Goal: Task Accomplishment & Management: Use online tool/utility

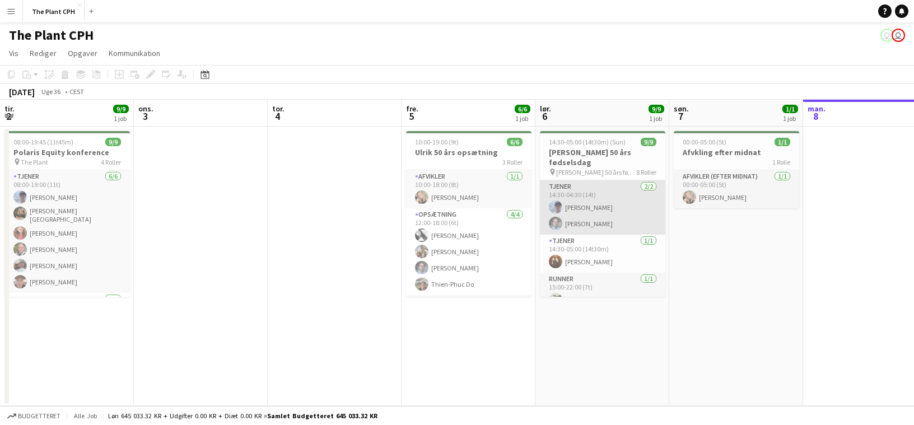
scroll to position [0, 316]
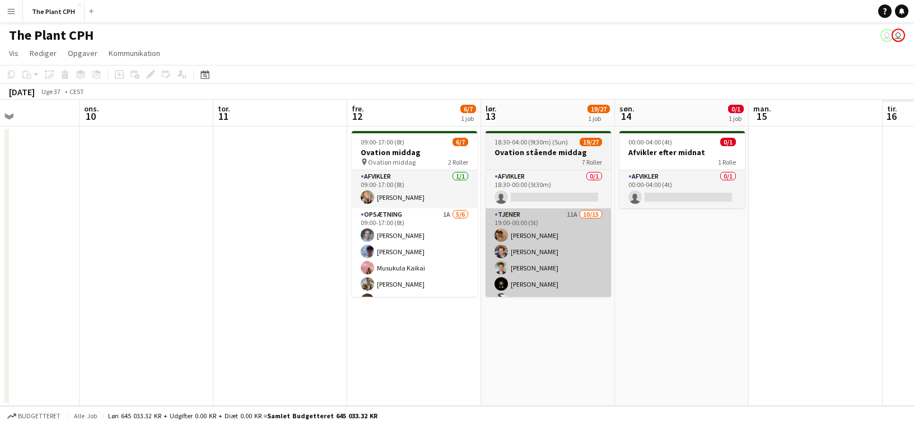
click at [485, 228] on app-card-role "Tjener 11A [DATE] 19:00-00:00 (5t) [PERSON_NAME] [PERSON_NAME] [PERSON_NAME] [P…" at bounding box center [547, 340] width 125 height 265
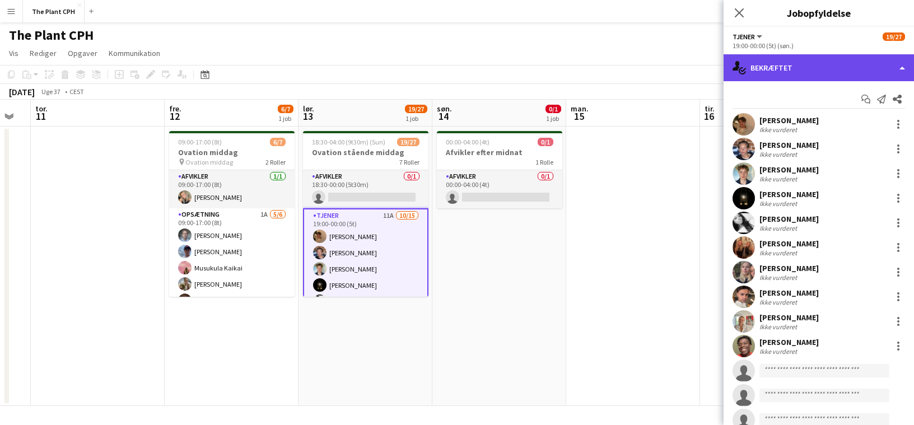
click at [804, 61] on div "single-neutral-actions-check-2 Bekræftet" at bounding box center [818, 67] width 190 height 27
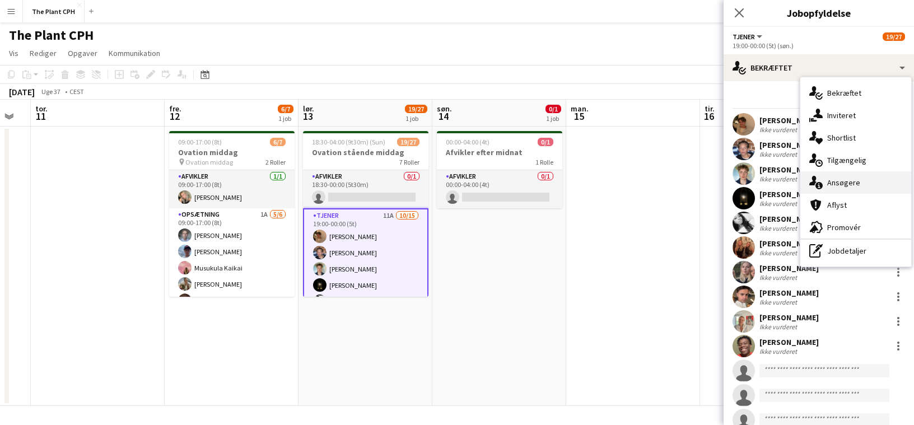
click at [860, 179] on div "single-neutral-actions-information Ansøgere" at bounding box center [855, 182] width 111 height 22
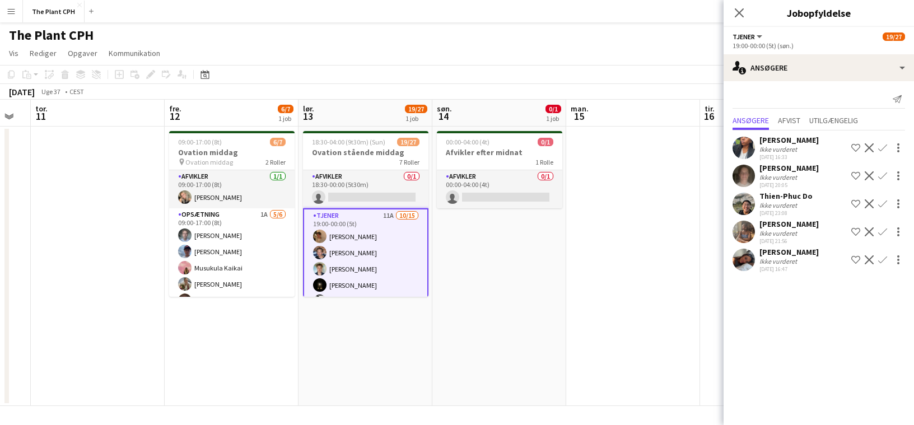
click at [882, 203] on app-icon "Bekræft" at bounding box center [882, 203] width 9 height 9
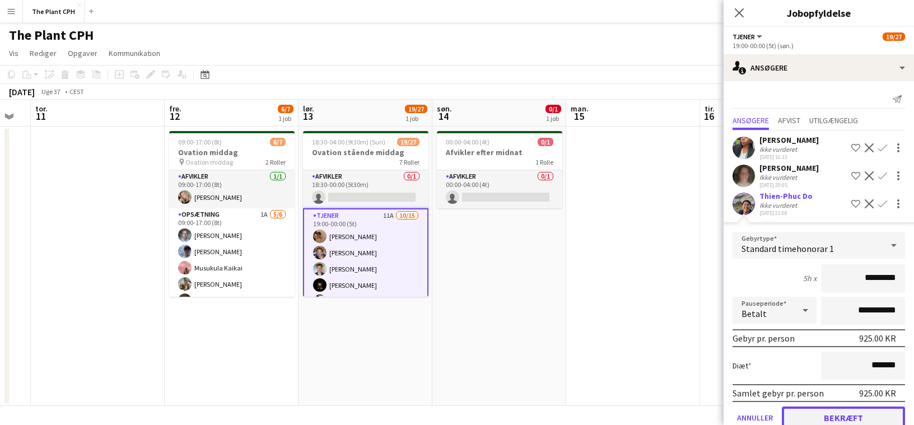
click at [852, 410] on button "Bekræft" at bounding box center [843, 417] width 123 height 22
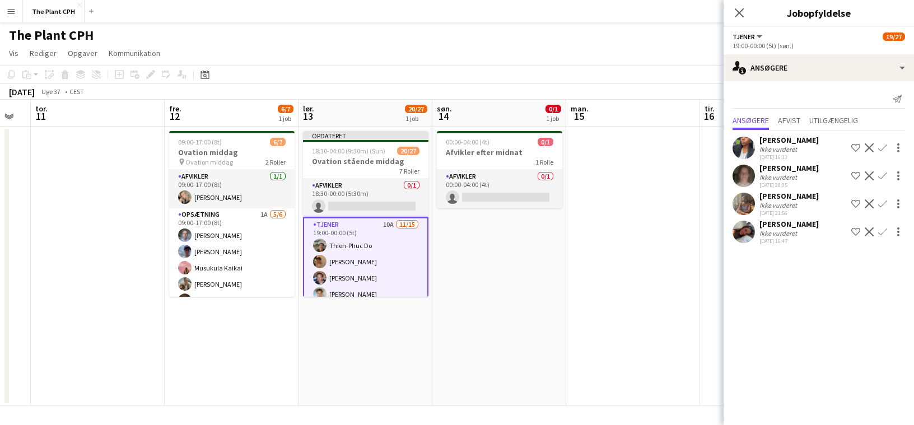
click at [885, 237] on button "Bekræft" at bounding box center [882, 231] width 13 height 13
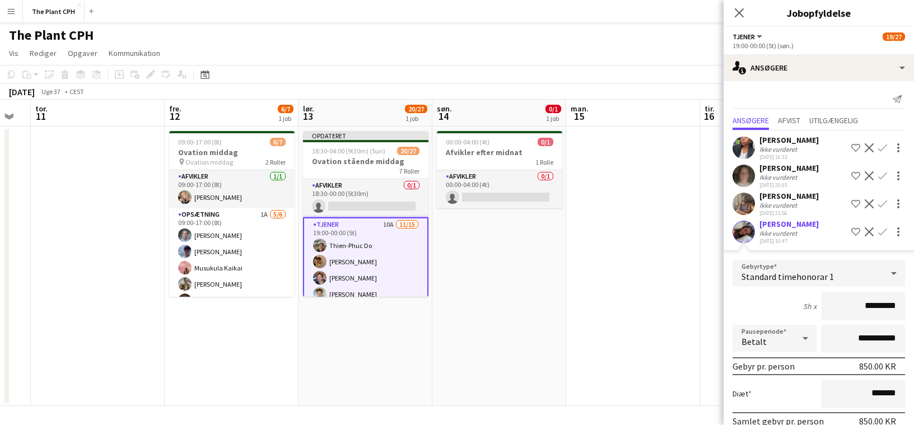
scroll to position [53, 0]
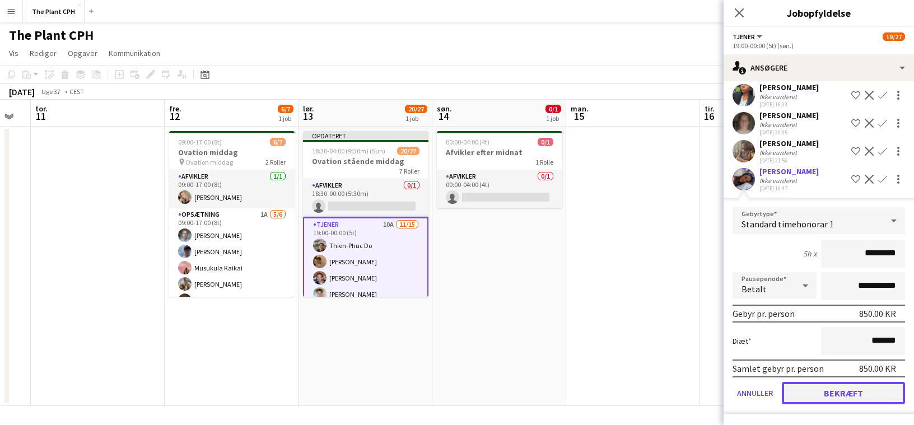
click at [853, 391] on button "Bekræft" at bounding box center [843, 393] width 123 height 22
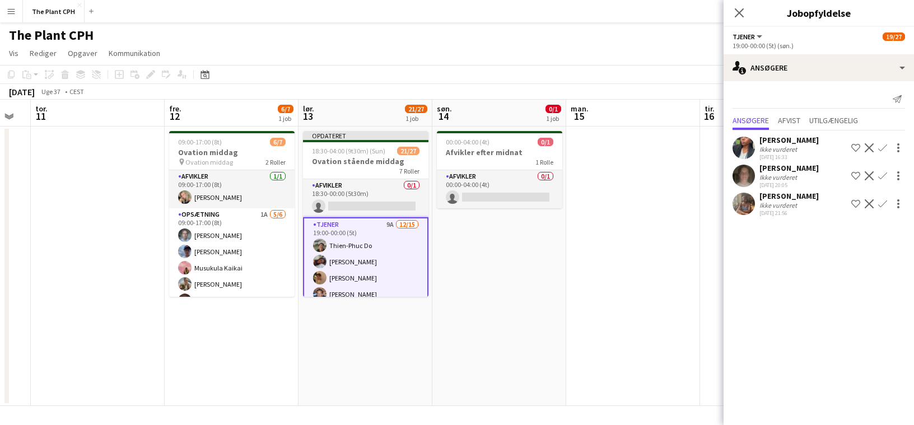
click at [482, 262] on app-date-cell "00:00-04:00 (4t) 0/1 Afvikler efter midnat 1 Rolle Afvikler 0/1 00:00-04:00 (4t…" at bounding box center [499, 266] width 134 height 279
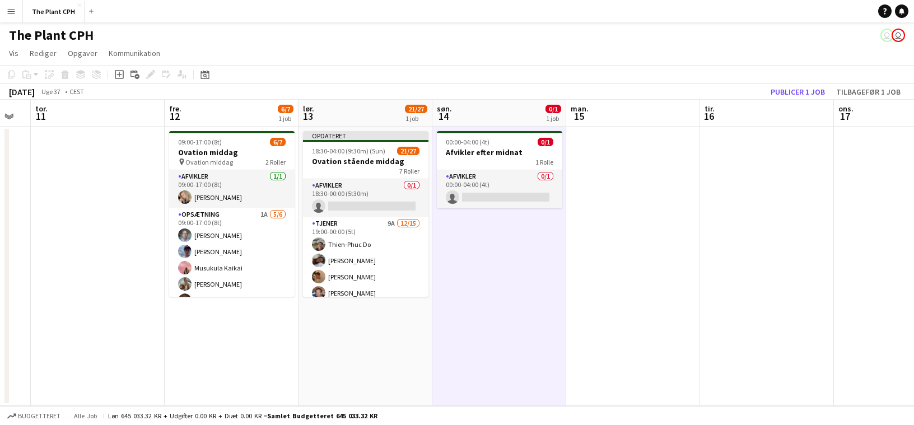
click at [794, 83] on app-toolbar "Kopier Indsæt Indsæt Kommando V Indsæt med mandskab Kommando Skift V Indsæt lin…" at bounding box center [457, 74] width 914 height 19
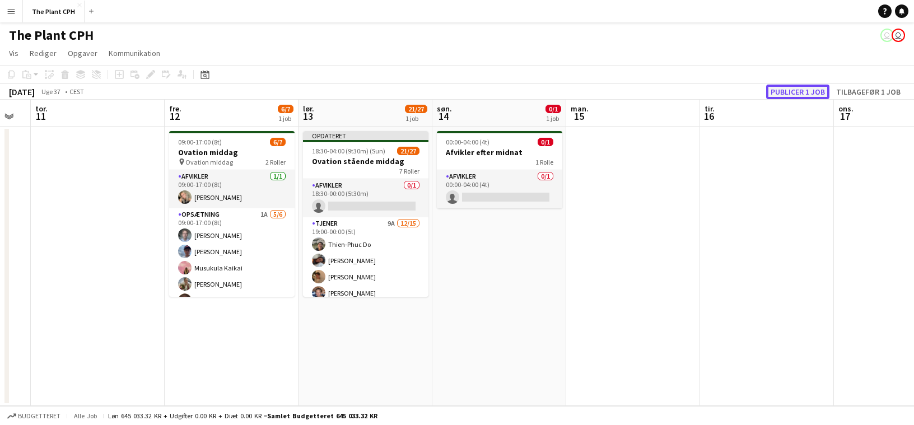
click at [789, 89] on button "Publicer 1 job" at bounding box center [797, 92] width 63 height 15
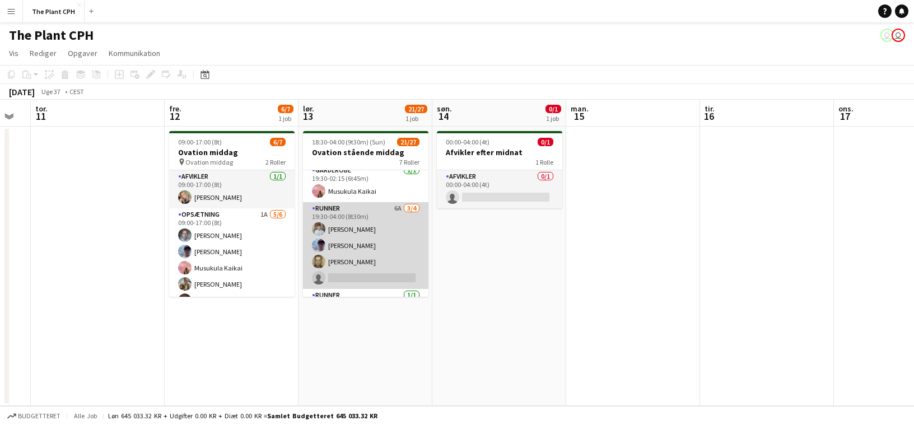
scroll to position [397, 0]
click at [360, 265] on app-card-role "Runner 6A [DATE] 19:30-04:00 (8t30m) [PERSON_NAME] [PERSON_NAME] [PERSON_NAME] …" at bounding box center [365, 244] width 125 height 87
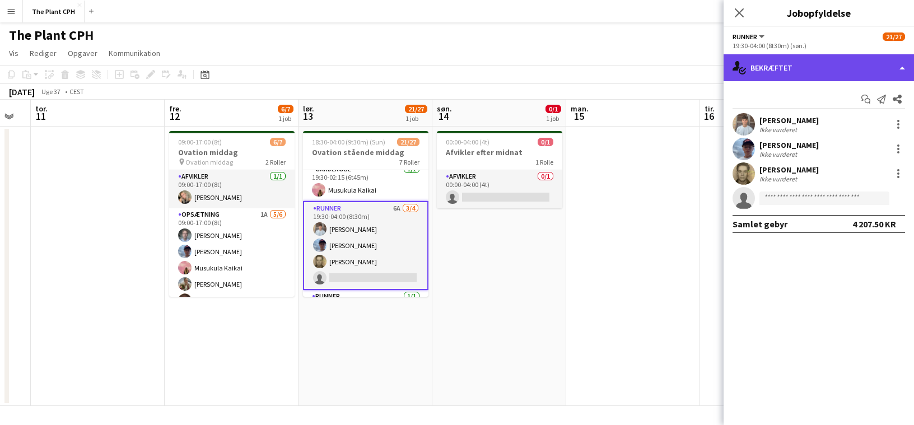
click at [808, 63] on div "single-neutral-actions-check-2 Bekræftet" at bounding box center [818, 67] width 190 height 27
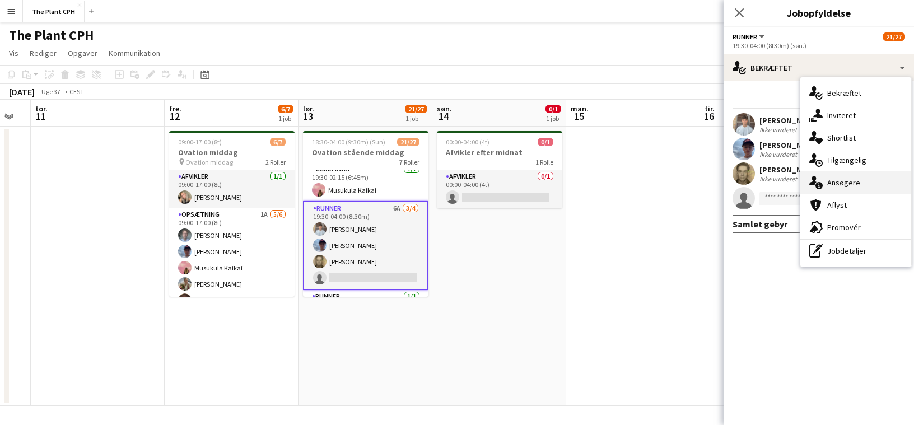
click at [857, 183] on div "single-neutral-actions-information Ansøgere" at bounding box center [855, 182] width 111 height 22
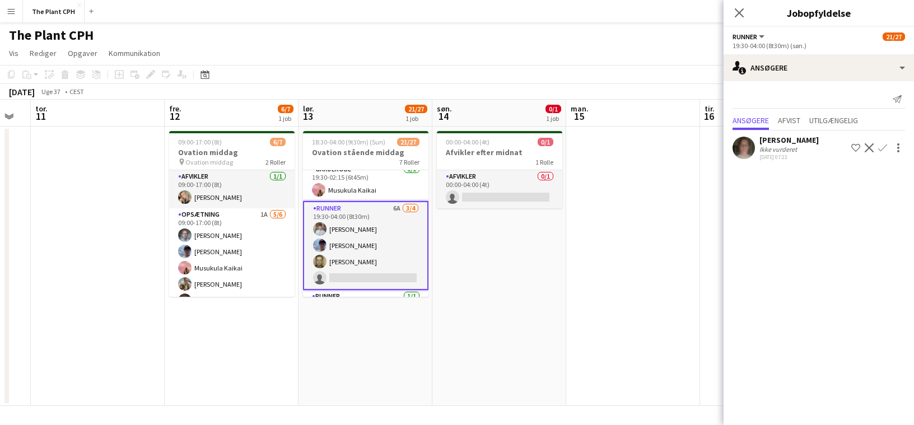
click at [766, 139] on div "[PERSON_NAME]" at bounding box center [788, 140] width 59 height 10
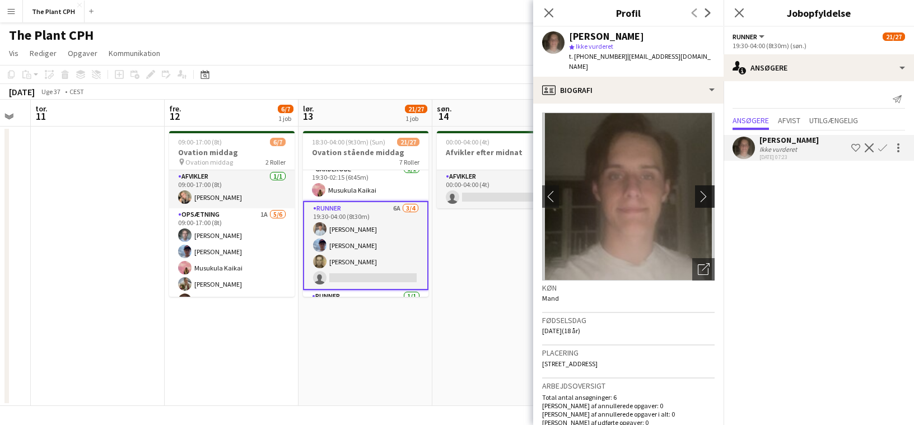
click at [705, 190] on app-icon "chevron-right" at bounding box center [706, 196] width 17 height 12
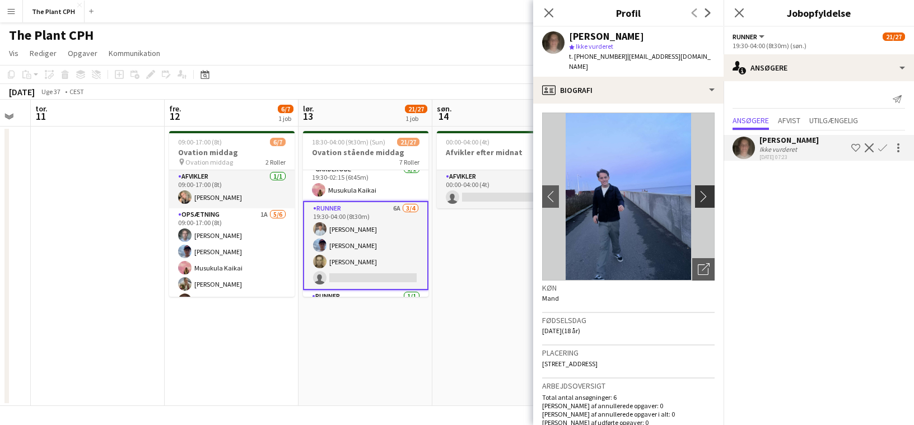
click at [705, 190] on app-icon "chevron-right" at bounding box center [706, 196] width 17 height 12
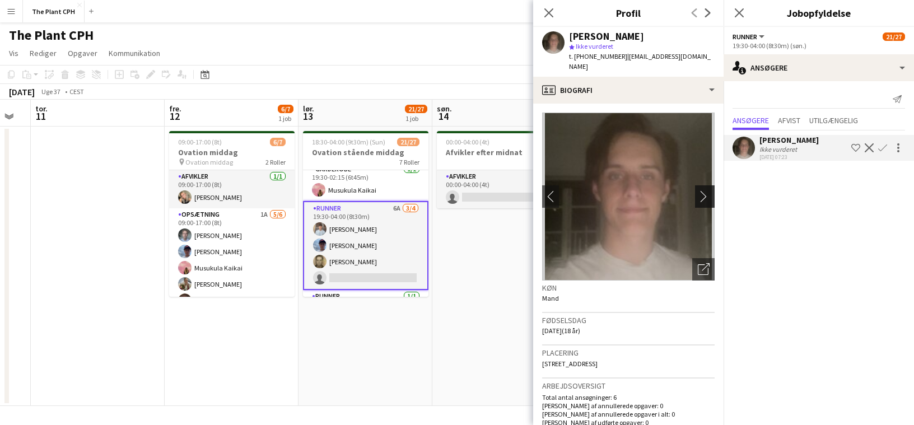
click at [705, 190] on app-icon "chevron-right" at bounding box center [706, 196] width 17 height 12
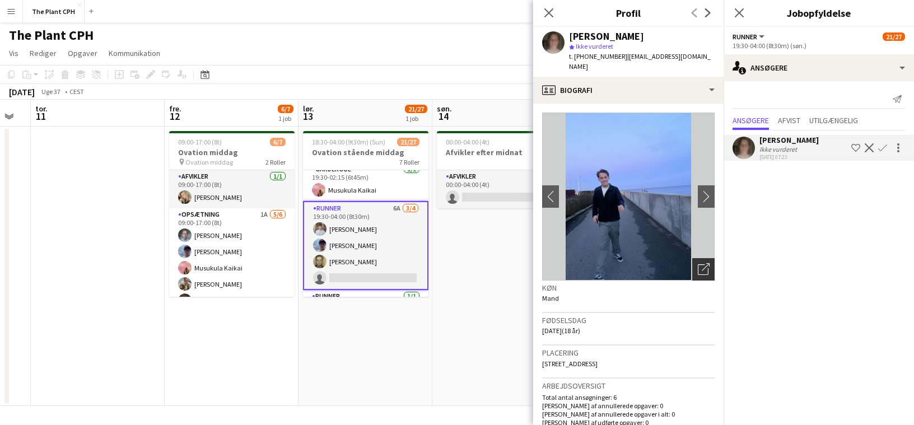
click at [707, 263] on icon "Åbn foto pop-in" at bounding box center [704, 269] width 12 height 12
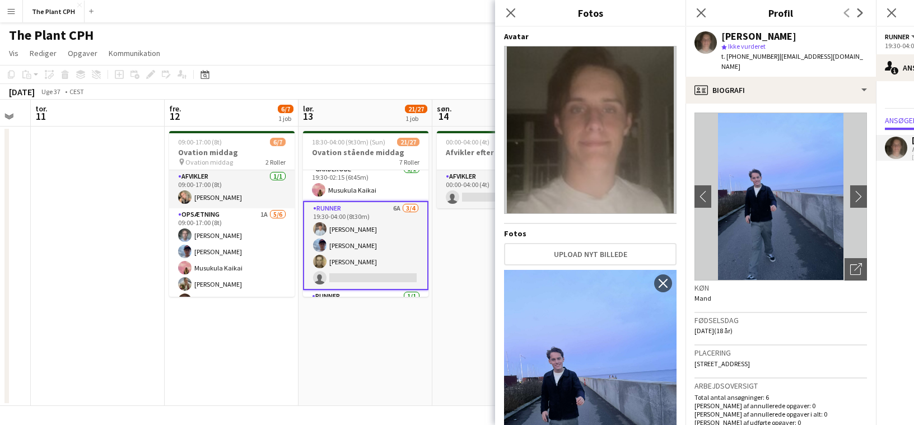
scroll to position [2, 0]
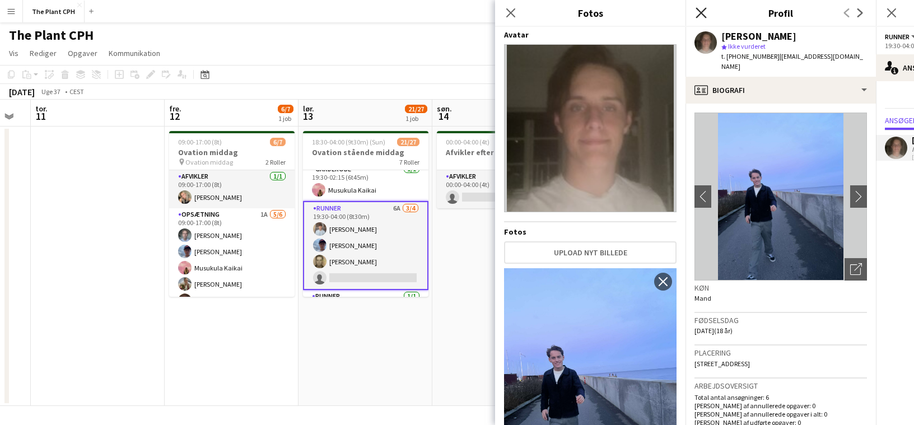
click at [703, 13] on icon "Luk pop-in" at bounding box center [700, 12] width 11 height 11
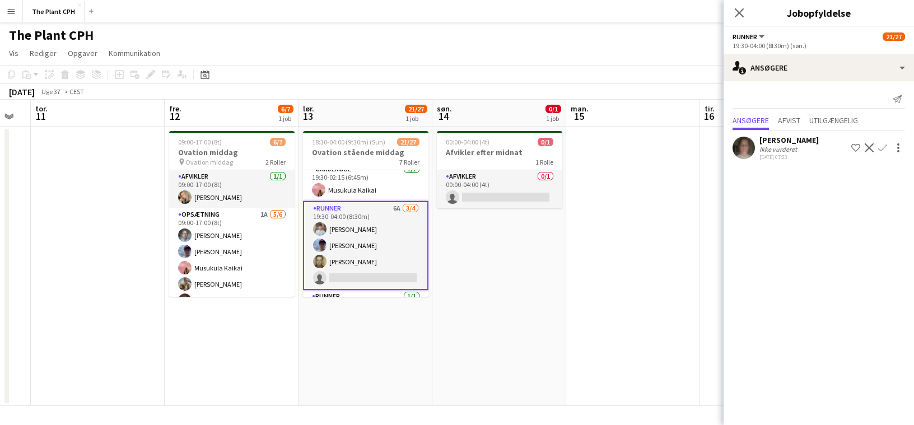
click at [537, 76] on app-toolbar "Kopier Indsæt Indsæt Kommando V Indsæt med mandskab Kommando Skift V Indsæt lin…" at bounding box center [457, 74] width 914 height 19
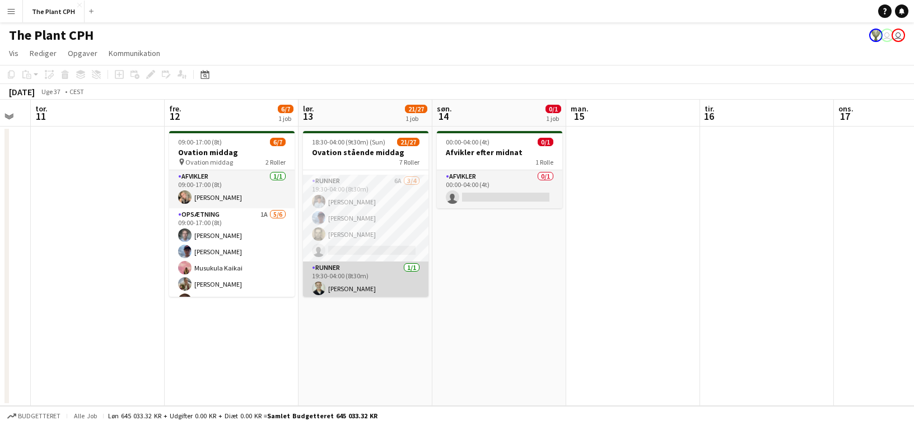
scroll to position [411, 0]
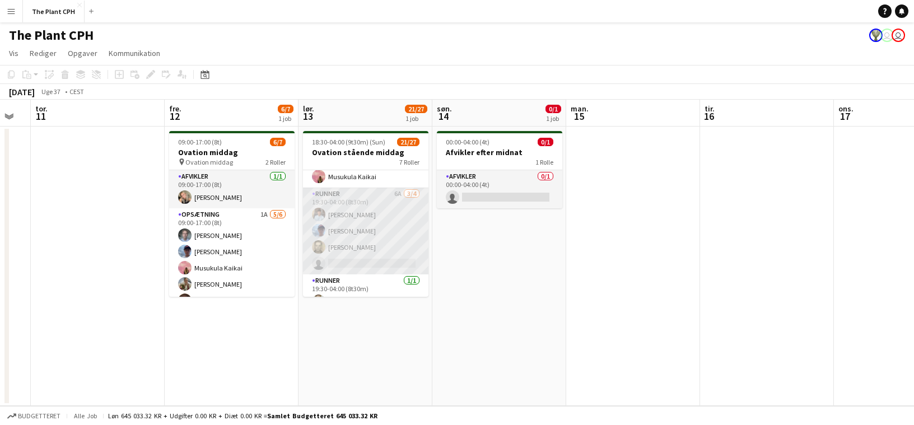
click at [362, 247] on app-card-role "Runner 6A [DATE] 19:30-04:00 (8t30m) [PERSON_NAME] [PERSON_NAME] [PERSON_NAME] …" at bounding box center [365, 231] width 125 height 87
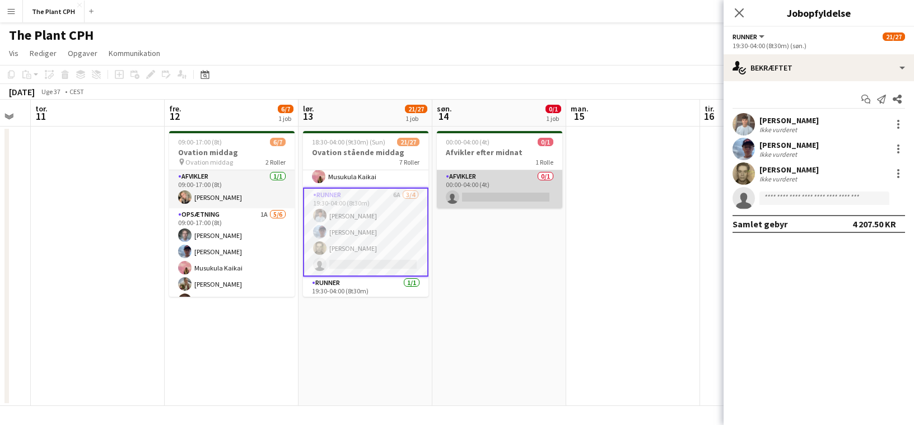
click at [482, 180] on app-card-role "Afvikler 0/1 00:00-04:00 (4t) single-neutral-actions" at bounding box center [499, 189] width 125 height 38
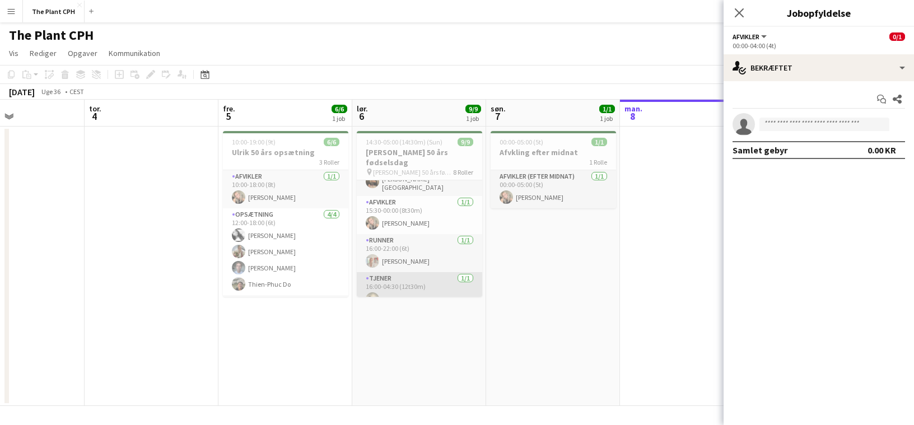
scroll to position [0, 0]
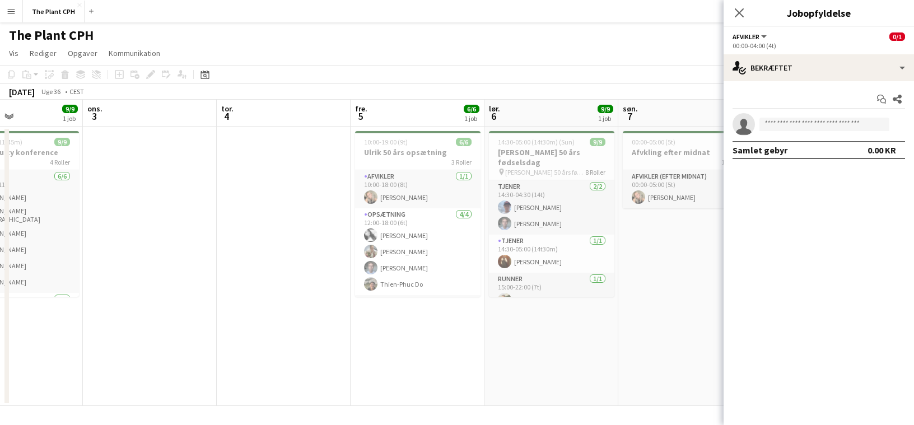
click at [303, 264] on app-date-cell at bounding box center [284, 266] width 134 height 279
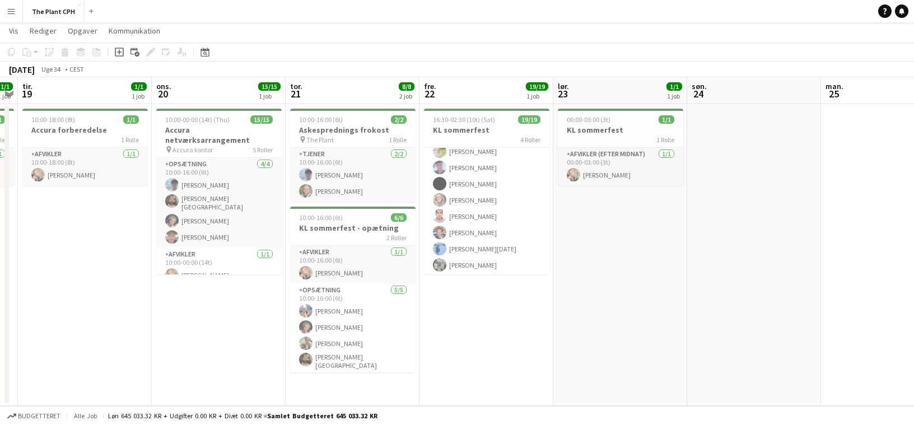
click at [11, 18] on button "Menu" at bounding box center [11, 11] width 22 height 22
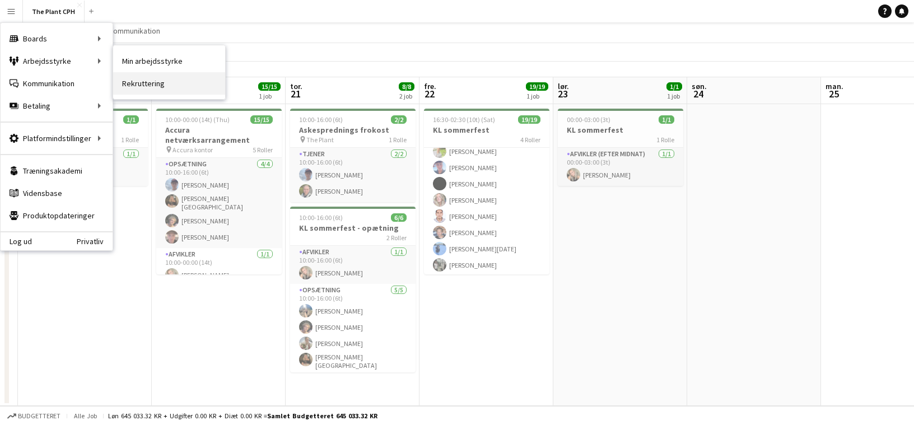
click at [143, 80] on link "Rekruttering" at bounding box center [169, 83] width 112 height 22
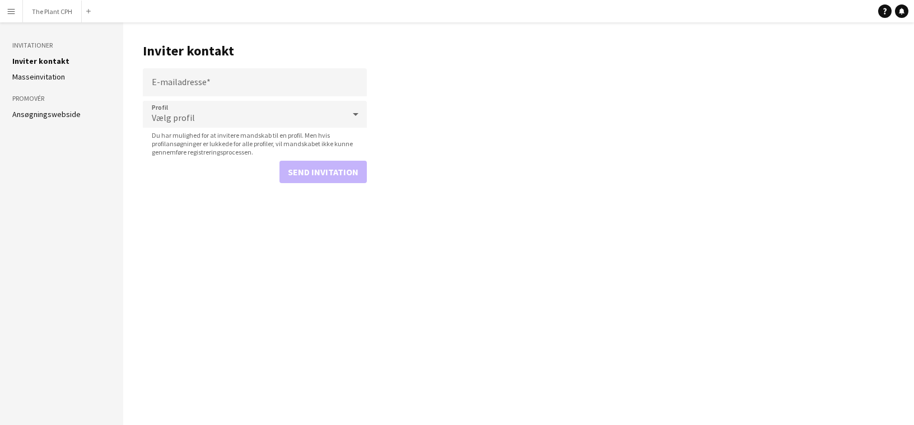
click at [46, 116] on link "Ansøgningswebside" at bounding box center [46, 114] width 68 height 10
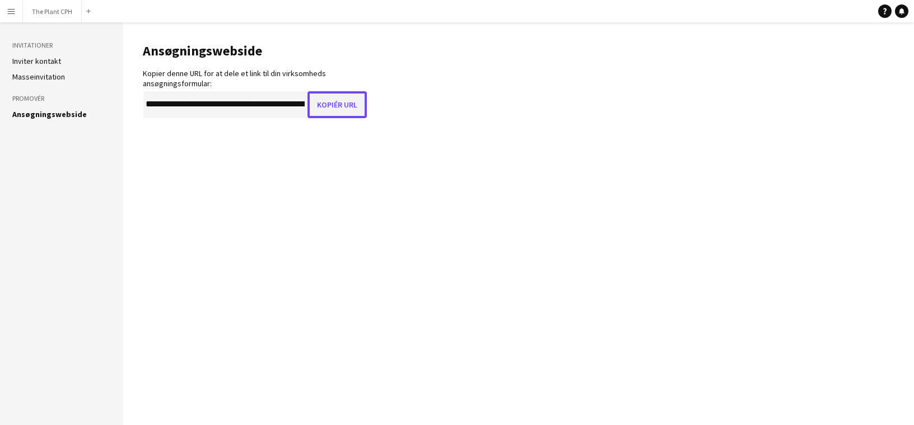
click at [340, 105] on button "Kopiér URL" at bounding box center [336, 104] width 59 height 27
